Goal: Information Seeking & Learning: Learn about a topic

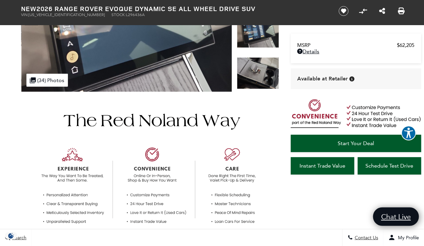
scroll to position [132, 0]
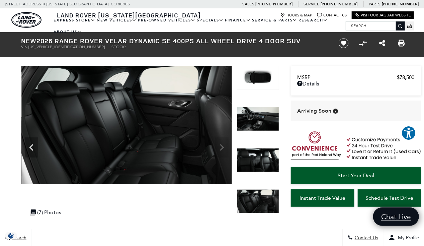
click at [260, 77] on img at bounding box center [258, 78] width 42 height 24
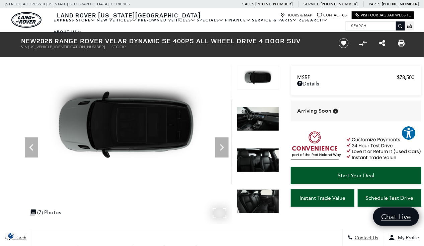
click at [223, 144] on icon "Next" at bounding box center [221, 147] width 13 height 13
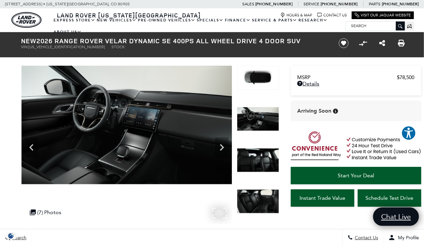
click at [224, 150] on icon "Next" at bounding box center [221, 147] width 13 height 13
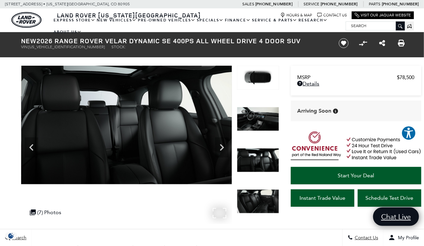
click at [226, 149] on icon "Next" at bounding box center [221, 147] width 13 height 13
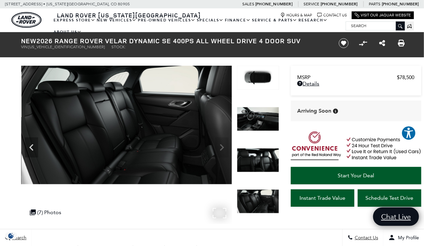
click at [226, 147] on img at bounding box center [126, 125] width 211 height 119
click at [224, 149] on img at bounding box center [126, 125] width 211 height 119
click at [30, 146] on icon "Previous" at bounding box center [31, 147] width 4 height 7
click at [33, 145] on icon "Previous" at bounding box center [31, 147] width 13 height 13
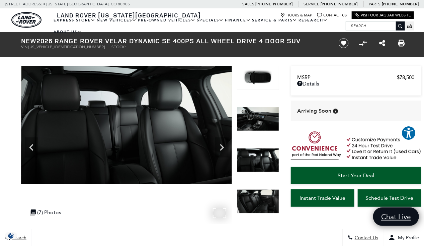
click at [32, 150] on icon "Previous" at bounding box center [31, 147] width 4 height 7
click at [34, 149] on icon "Previous" at bounding box center [31, 147] width 13 height 13
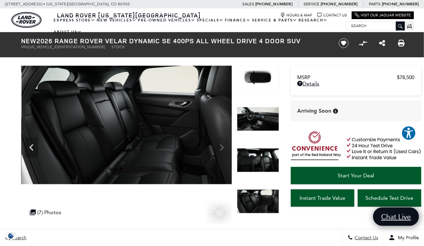
click at [32, 145] on icon "Previous" at bounding box center [31, 147] width 13 height 13
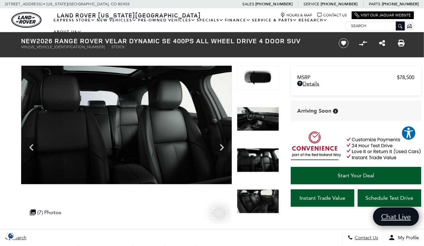
click at [31, 145] on icon "Previous" at bounding box center [31, 147] width 13 height 13
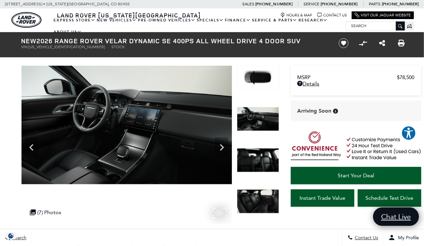
click at [32, 138] on div "Previous" at bounding box center [31, 147] width 13 height 20
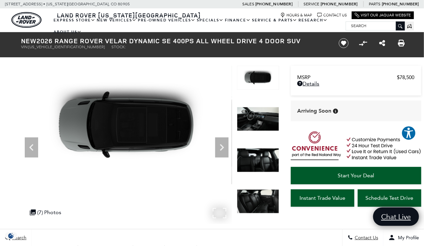
click at [30, 147] on icon "Previous" at bounding box center [31, 147] width 4 height 7
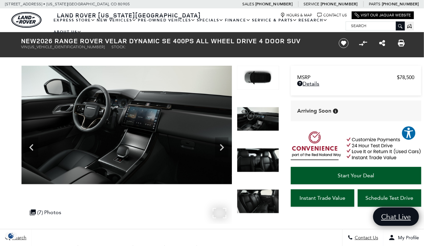
click at [27, 147] on icon "Previous" at bounding box center [31, 147] width 13 height 13
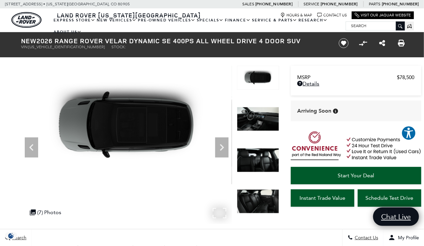
click at [35, 145] on icon "Previous" at bounding box center [31, 147] width 13 height 13
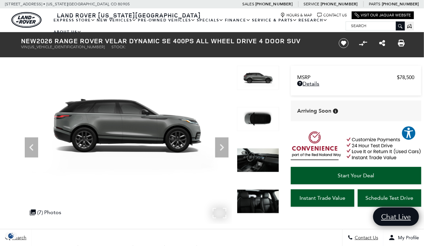
click at [30, 150] on icon "Previous" at bounding box center [31, 147] width 13 height 13
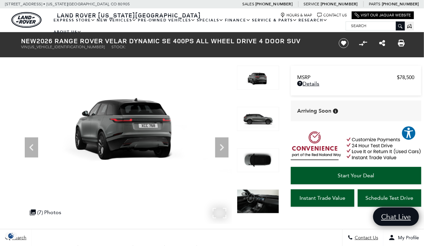
click at [225, 146] on icon "Next" at bounding box center [221, 147] width 13 height 13
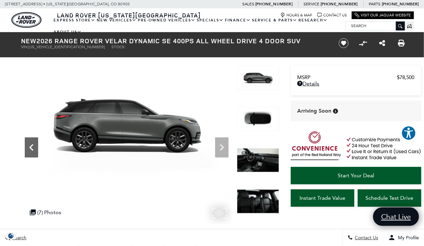
click at [31, 146] on icon "Previous" at bounding box center [31, 147] width 4 height 7
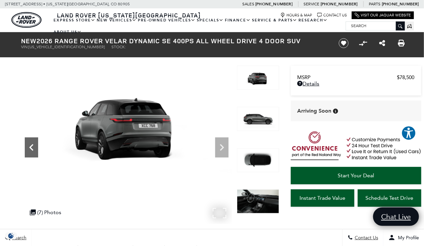
click at [31, 146] on icon "Previous" at bounding box center [31, 147] width 4 height 7
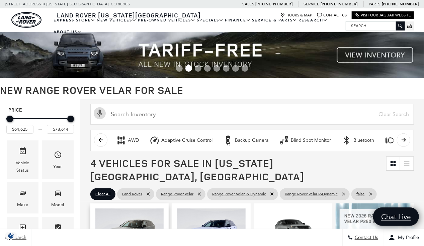
scroll to position [166, 0]
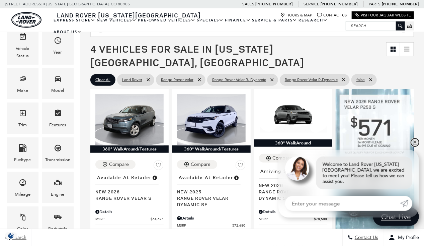
click at [417, 146] on link "✕" at bounding box center [415, 142] width 8 height 8
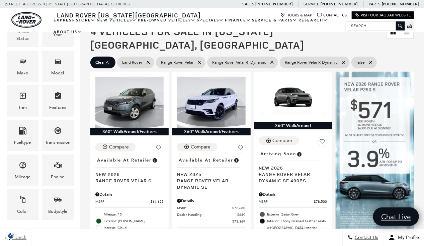
scroll to position [132, 0]
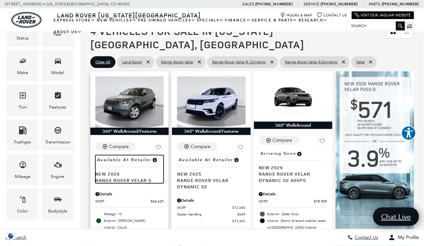
click at [131, 170] on span "New 2026" at bounding box center [126, 173] width 63 height 6
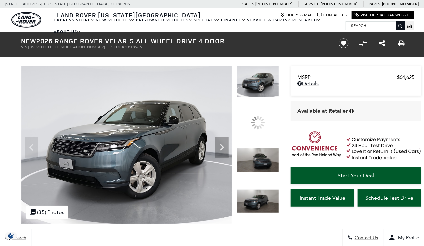
click at [216, 142] on icon "Next" at bounding box center [221, 147] width 13 height 13
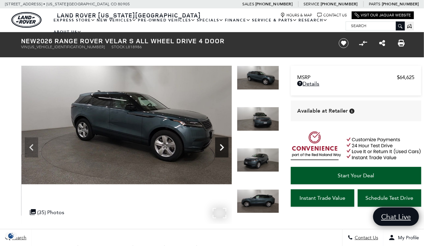
click at [218, 144] on icon "Next" at bounding box center [221, 147] width 13 height 13
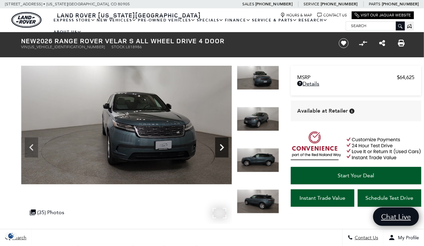
click at [220, 145] on icon "Next" at bounding box center [221, 147] width 13 height 13
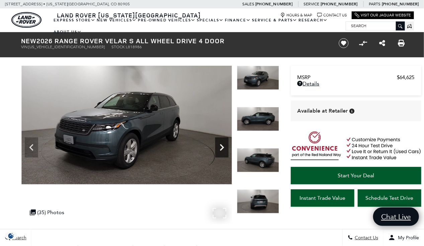
click at [221, 145] on icon "Next" at bounding box center [221, 147] width 13 height 13
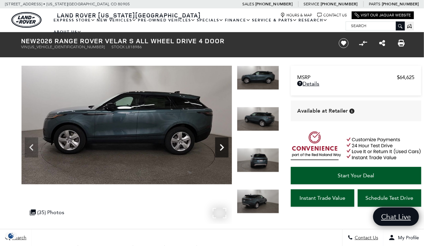
click at [221, 145] on icon "Next" at bounding box center [221, 147] width 13 height 13
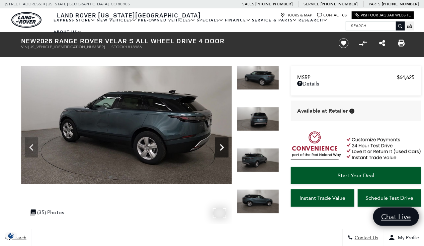
click at [221, 145] on icon "Next" at bounding box center [221, 147] width 13 height 13
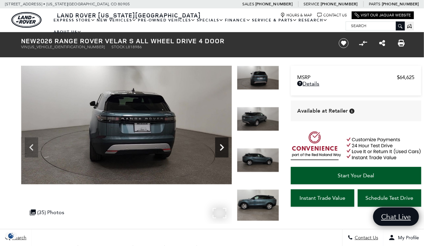
click at [221, 146] on icon "Next" at bounding box center [221, 147] width 13 height 13
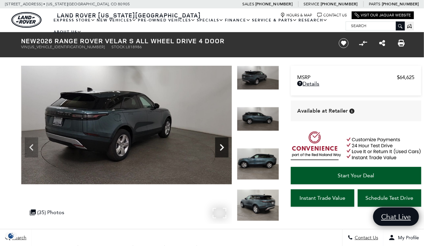
click at [226, 148] on icon "Next" at bounding box center [221, 147] width 13 height 13
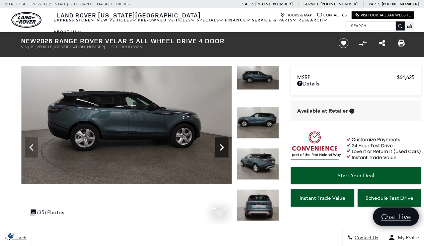
click at [226, 148] on icon "Next" at bounding box center [221, 147] width 13 height 13
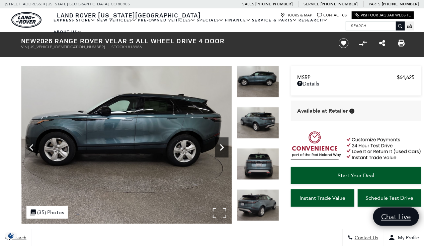
click at [226, 148] on icon "Next" at bounding box center [221, 147] width 13 height 13
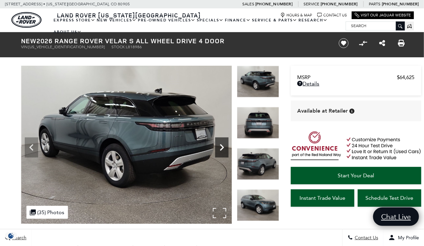
click at [226, 148] on icon "Next" at bounding box center [221, 147] width 13 height 13
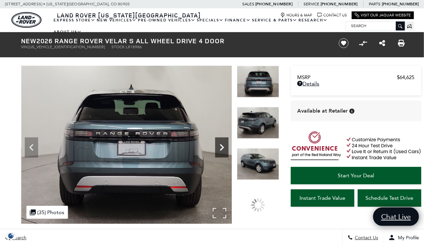
click at [226, 148] on icon "Next" at bounding box center [221, 147] width 13 height 13
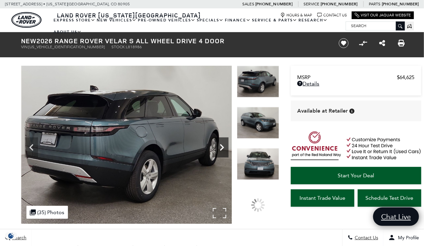
click at [226, 148] on icon "Next" at bounding box center [221, 147] width 13 height 13
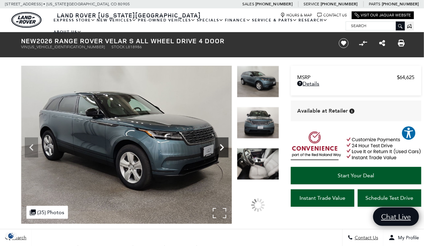
click at [226, 148] on icon "Next" at bounding box center [221, 147] width 13 height 13
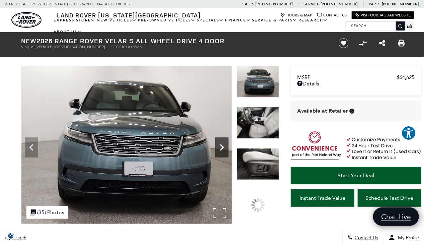
click at [226, 148] on icon "Next" at bounding box center [221, 147] width 13 height 13
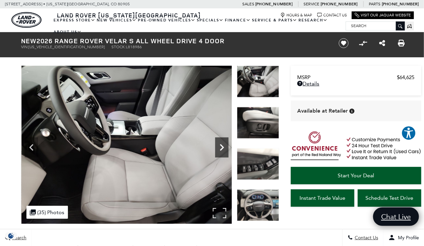
click at [226, 148] on icon "Next" at bounding box center [221, 147] width 13 height 13
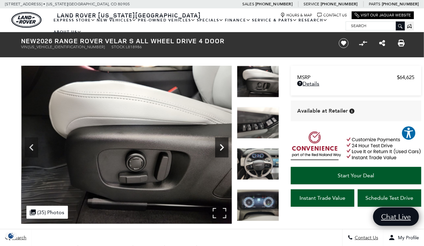
click at [226, 148] on icon "Next" at bounding box center [221, 147] width 13 height 13
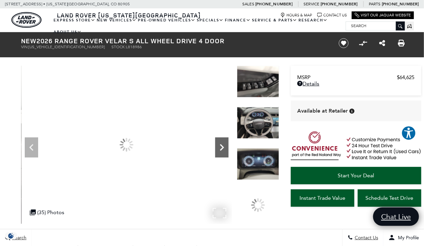
click at [226, 148] on icon "Next" at bounding box center [221, 147] width 13 height 13
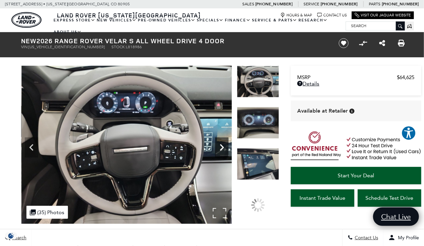
click at [226, 148] on icon "Next" at bounding box center [221, 147] width 13 height 13
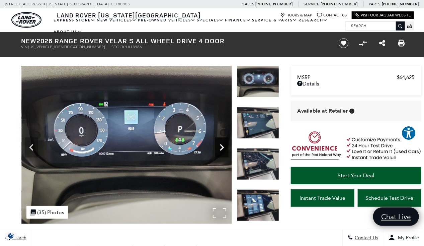
click at [226, 148] on icon "Next" at bounding box center [221, 147] width 13 height 13
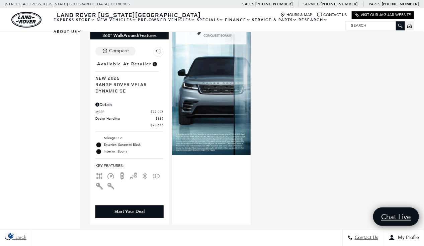
scroll to position [480, 0]
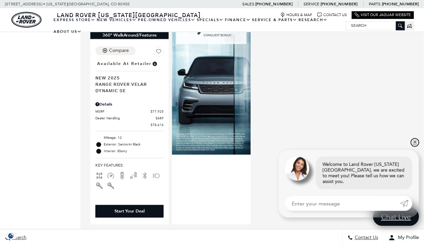
click at [415, 146] on link "✕" at bounding box center [415, 142] width 8 height 8
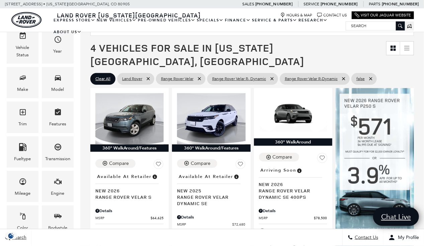
scroll to position [112, 0]
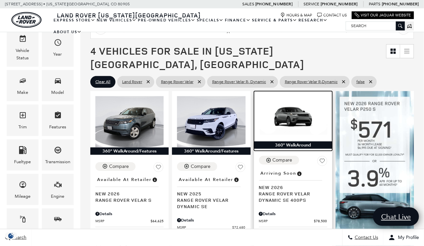
click at [307, 109] on img at bounding box center [293, 115] width 68 height 39
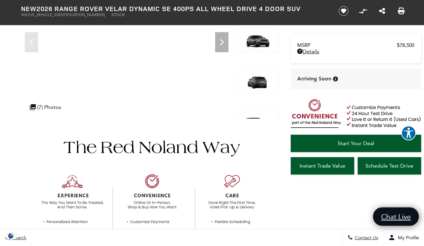
scroll to position [105, 0]
click at [317, 51] on link "Details - about pricing for: New 2026 Range Rover Velar Dynamic SE 400PS All Wh…" at bounding box center [356, 51] width 117 height 6
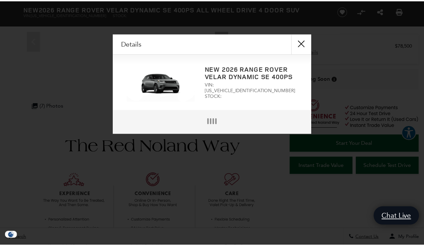
scroll to position [107, 0]
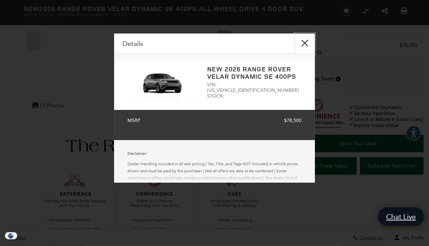
click at [307, 44] on button "close" at bounding box center [305, 43] width 20 height 20
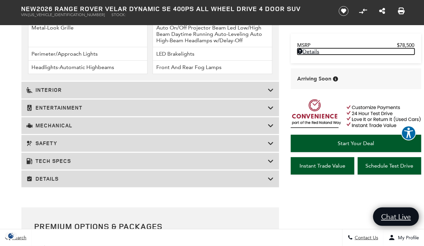
scroll to position [1053, 0]
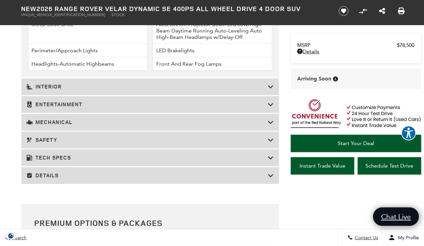
click at [157, 174] on h3 "Details" at bounding box center [147, 175] width 242 height 7
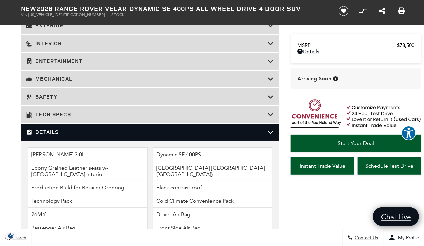
scroll to position [871, 0]
click at [172, 113] on h3 "Tech Specs" at bounding box center [147, 114] width 242 height 7
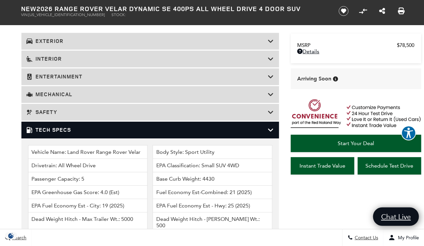
scroll to position [856, 0]
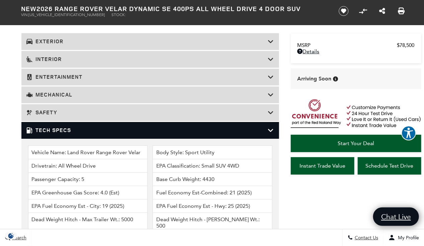
click at [60, 128] on h3 "Tech Specs" at bounding box center [147, 130] width 242 height 7
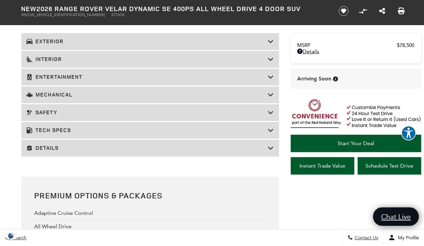
click at [51, 109] on h3 "Safety" at bounding box center [147, 112] width 242 height 7
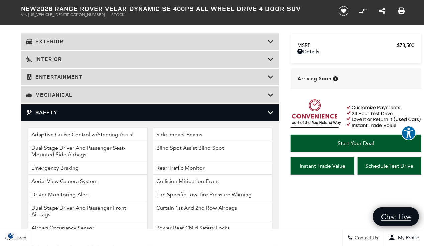
click at [132, 113] on h3 "Safety" at bounding box center [147, 112] width 242 height 7
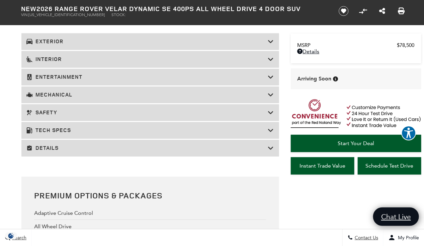
click at [117, 94] on h3 "Mechanical" at bounding box center [147, 94] width 242 height 7
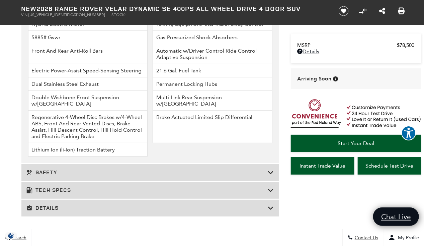
scroll to position [989, 0]
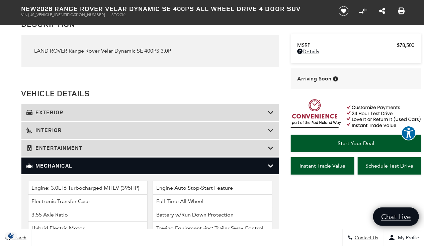
click at [60, 164] on h3 "Mechanical" at bounding box center [147, 165] width 242 height 7
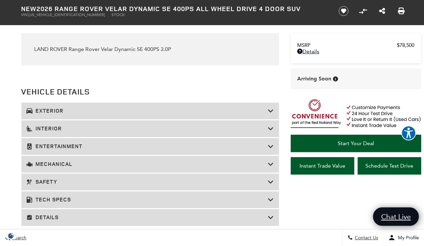
scroll to position [787, 0]
click at [82, 143] on h3 "Entertainment" at bounding box center [147, 146] width 242 height 7
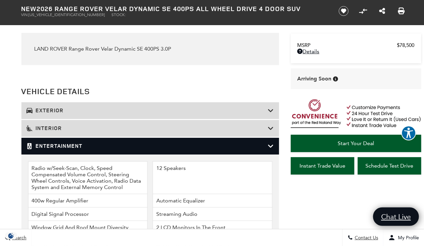
drag, startPoint x: 82, startPoint y: 140, endPoint x: 89, endPoint y: 141, distance: 7.1
click at [89, 143] on h3 "Entertainment" at bounding box center [147, 146] width 242 height 7
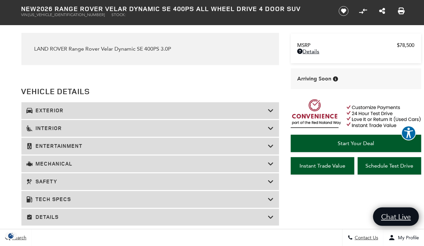
click at [89, 143] on h3 "Entertainment" at bounding box center [147, 146] width 242 height 7
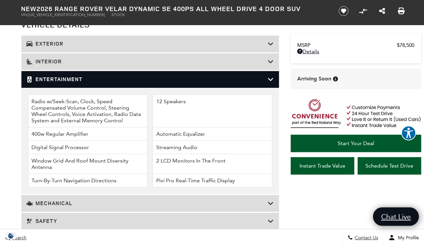
scroll to position [853, 0]
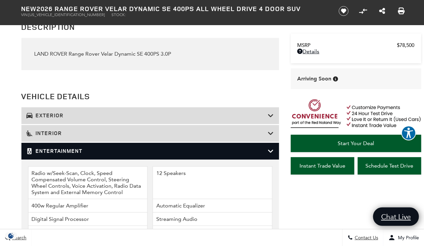
click at [268, 131] on icon at bounding box center [271, 133] width 6 height 7
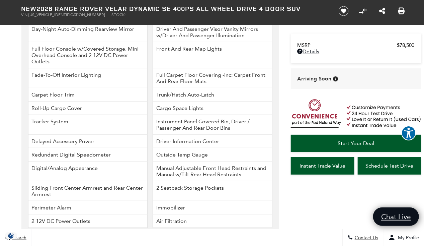
scroll to position [1086, 0]
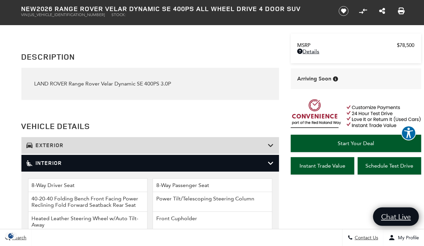
click at [122, 160] on h3 "Interior" at bounding box center [147, 163] width 242 height 7
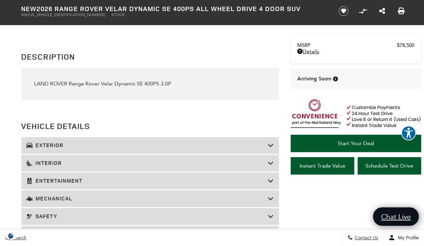
click at [111, 143] on h3 "Exterior" at bounding box center [147, 145] width 242 height 7
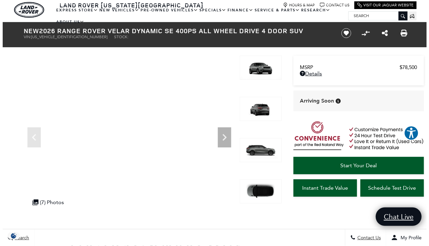
scroll to position [0, 0]
